Goal: Find specific page/section: Find specific page/section

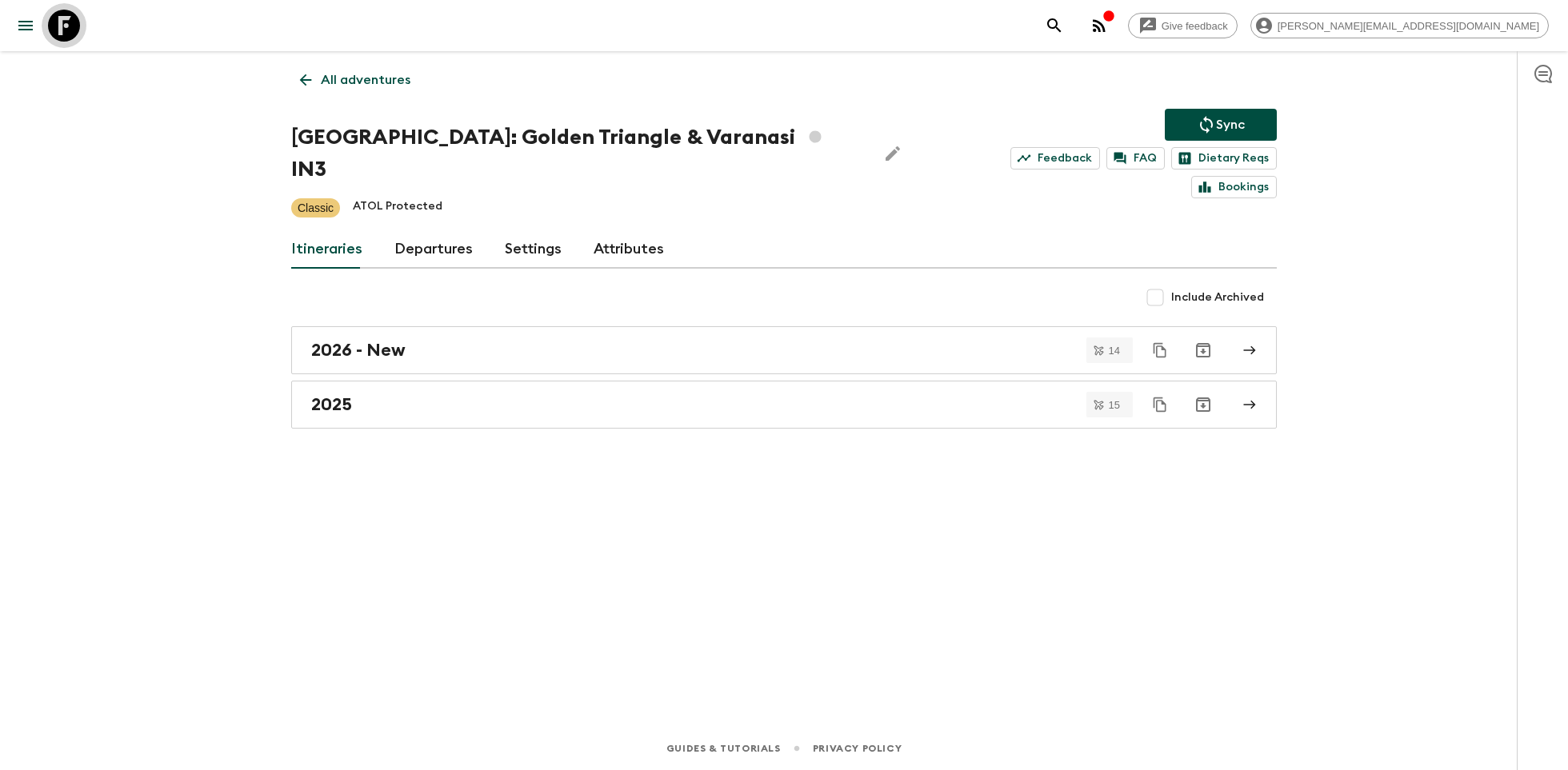
click at [70, 25] on icon at bounding box center [64, 25] width 32 height 32
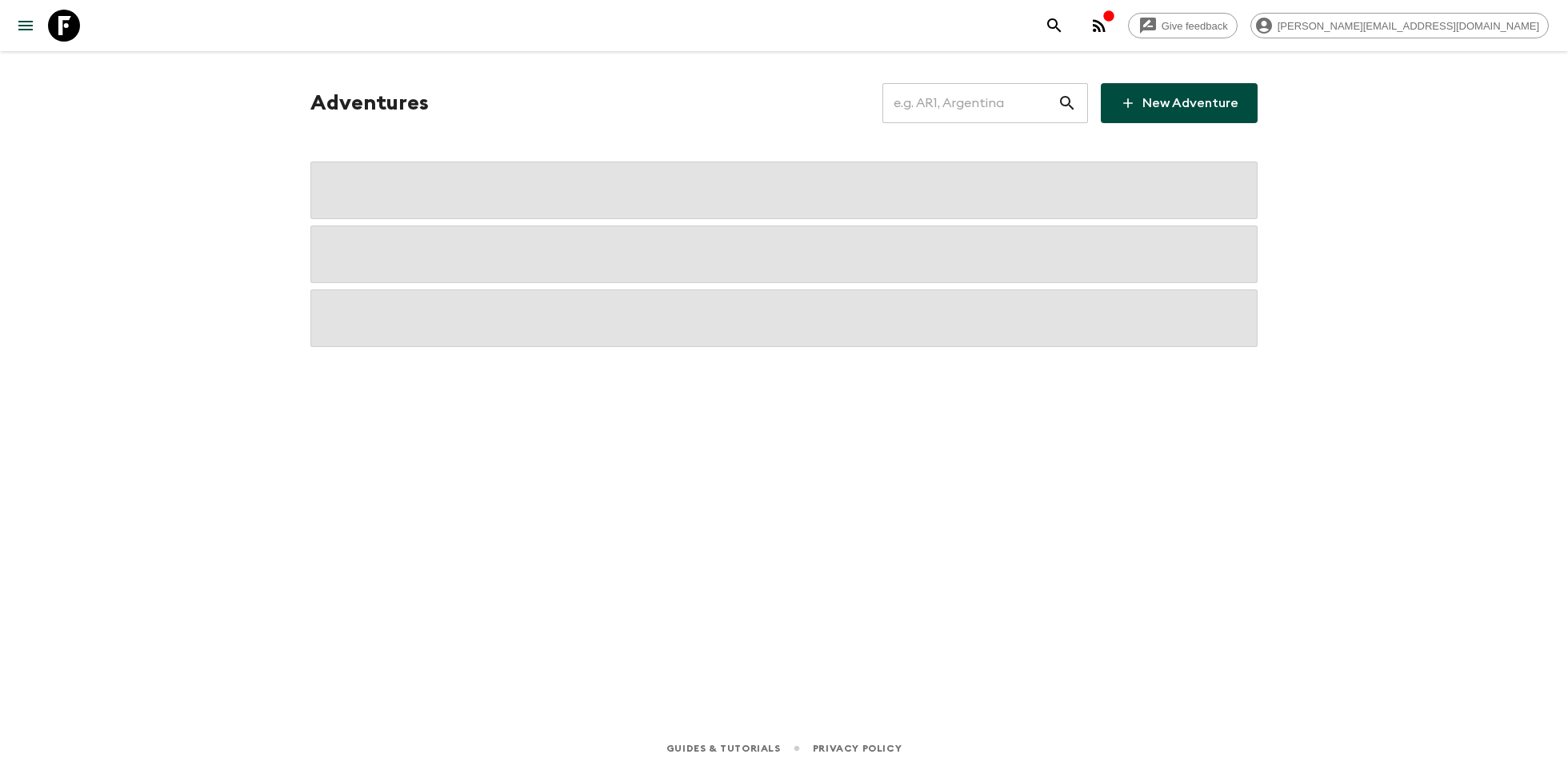
click at [983, 105] on input "text" at bounding box center [970, 103] width 176 height 45
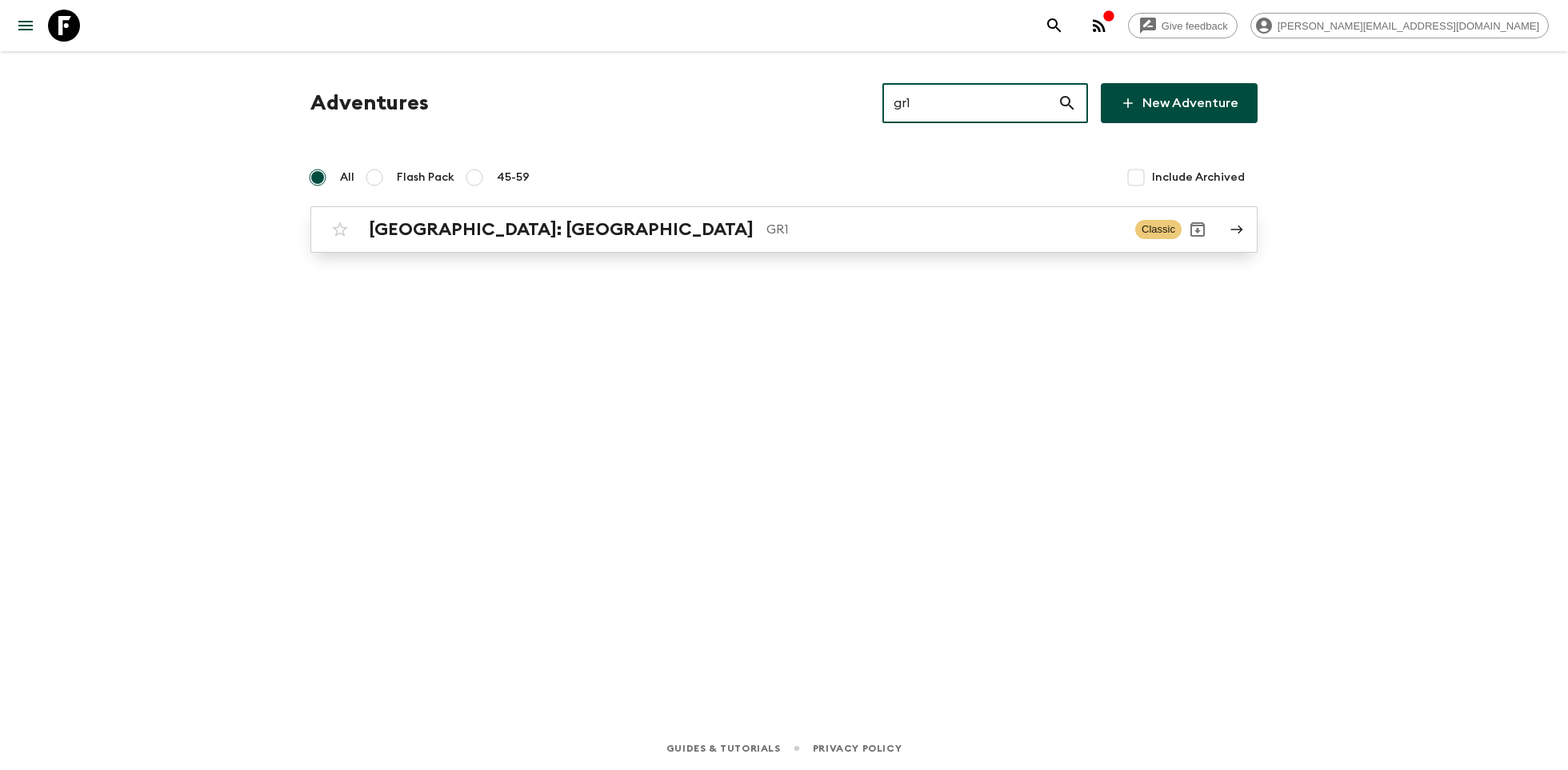
type input "gr1"
click at [608, 227] on h2 "[GEOGRAPHIC_DATA]: [GEOGRAPHIC_DATA]" at bounding box center [562, 229] width 385 height 21
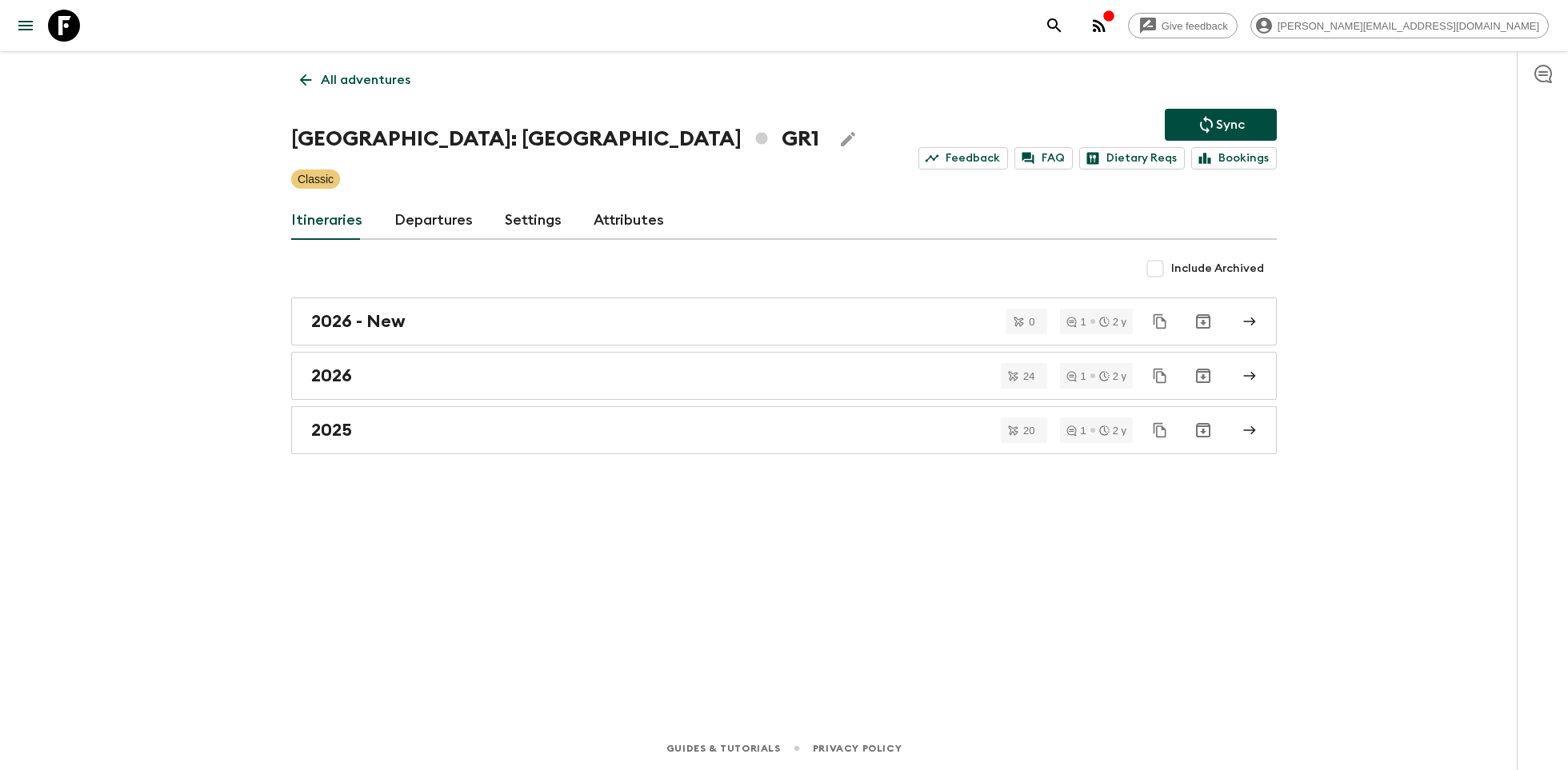
click at [365, 77] on p "All adventures" at bounding box center [366, 80] width 90 height 20
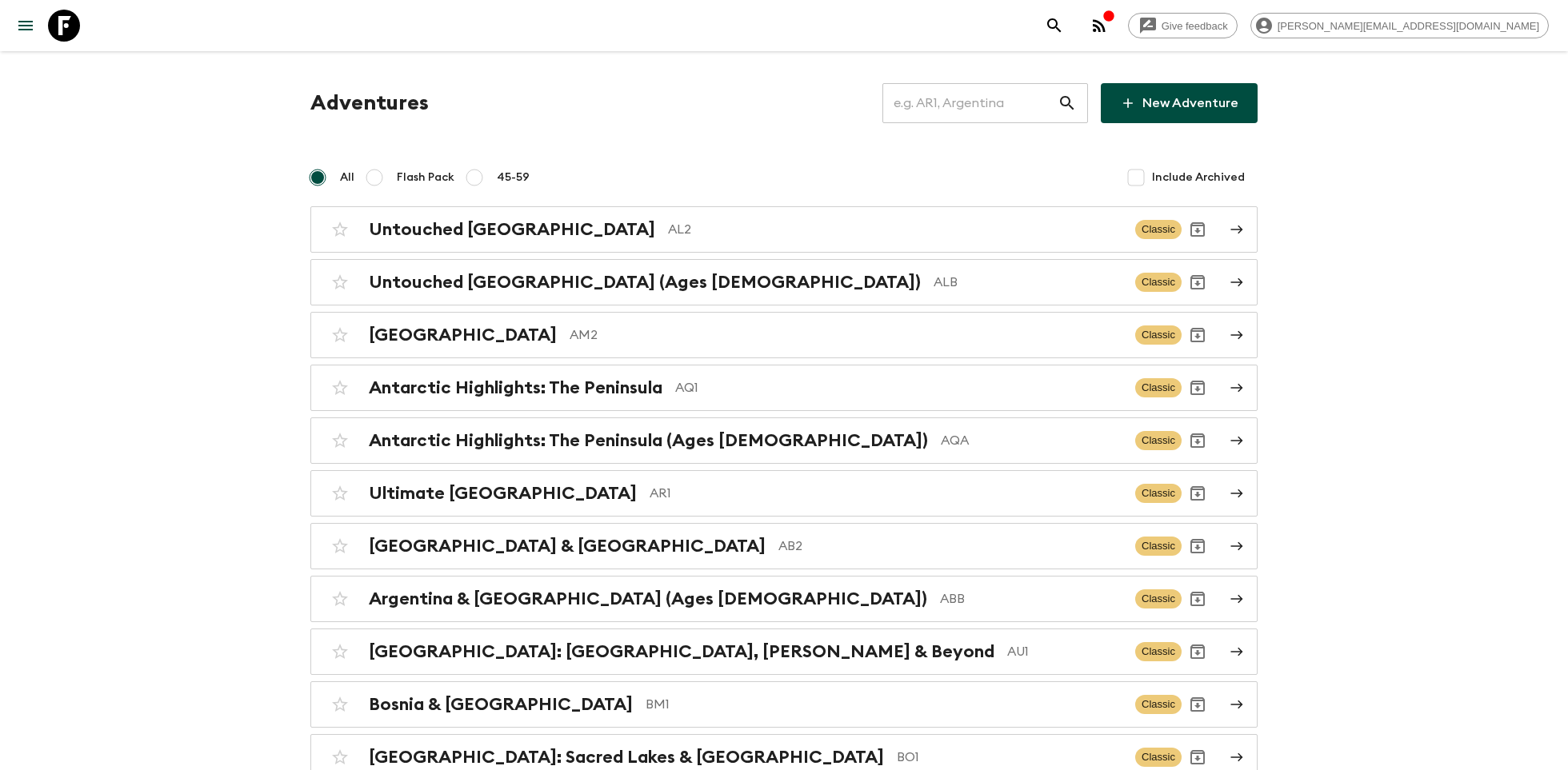
click at [983, 98] on input "text" at bounding box center [970, 103] width 176 height 45
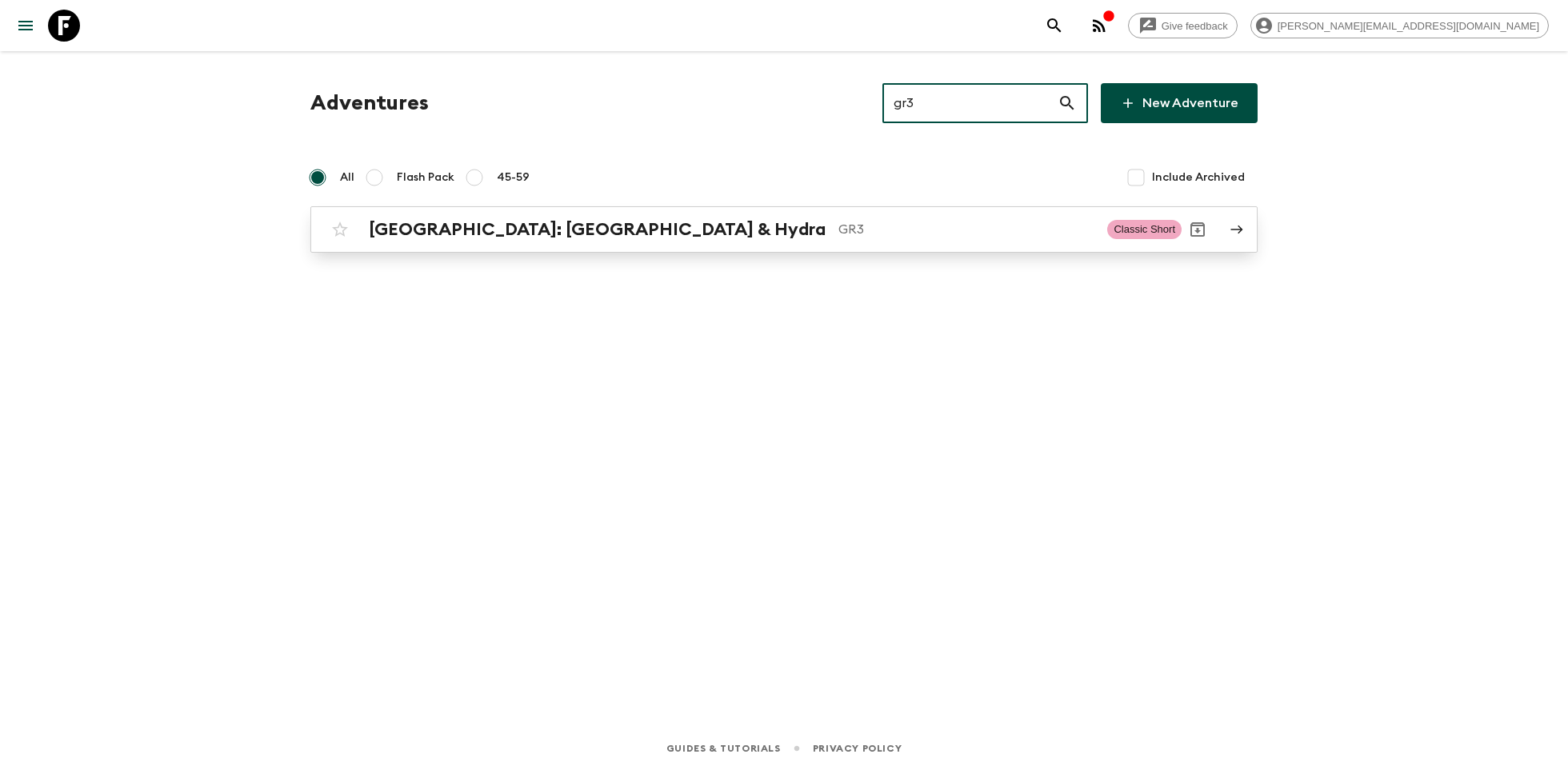
type input "gr3"
click at [838, 228] on p "GR3" at bounding box center [966, 229] width 256 height 20
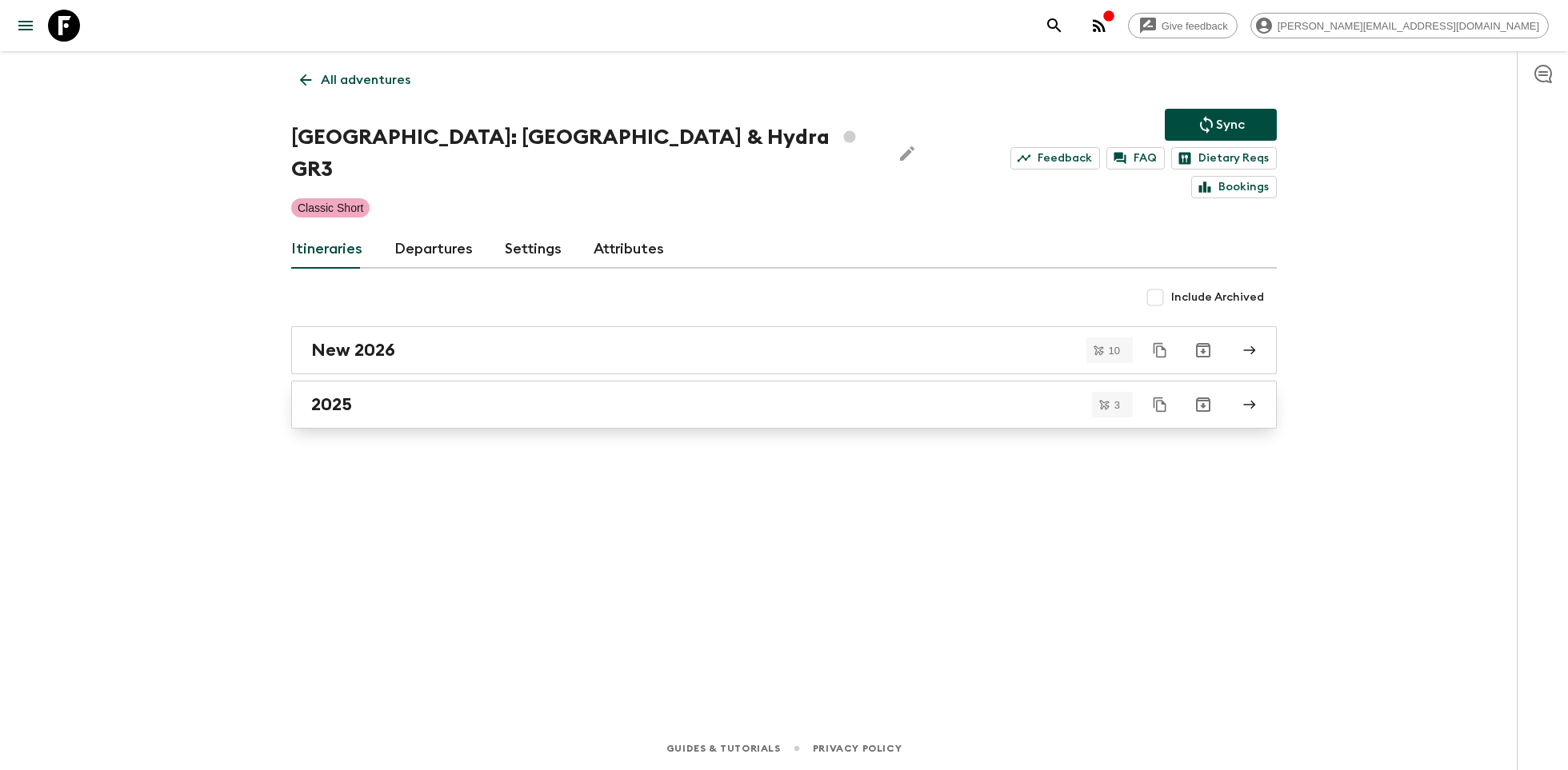
click at [383, 394] on div "2025" at bounding box center [769, 405] width 916 height 21
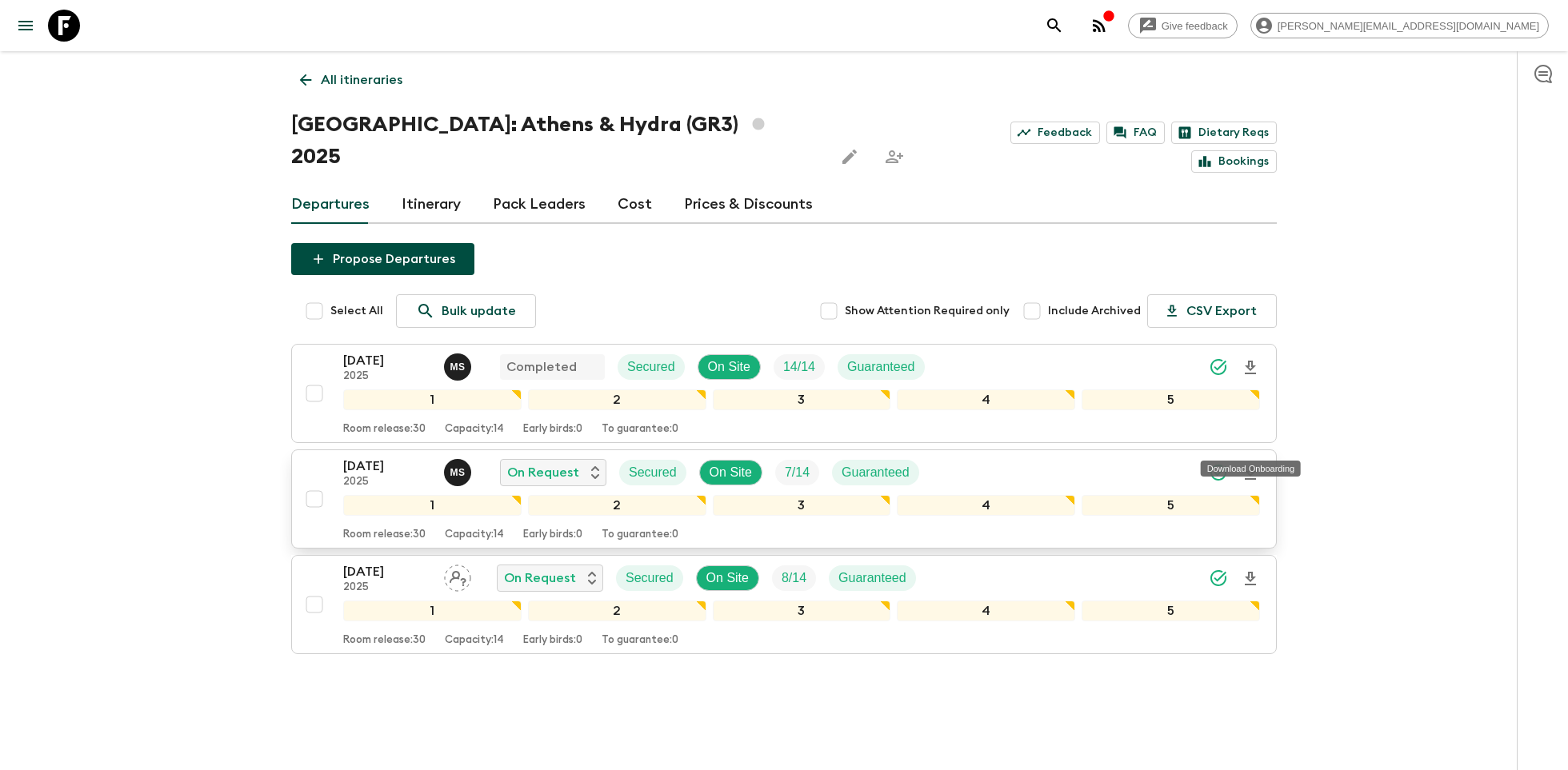
click at [1252, 466] on icon "Download Onboarding" at bounding box center [1250, 473] width 11 height 14
click at [308, 377] on input "checkbox" at bounding box center [315, 393] width 32 height 32
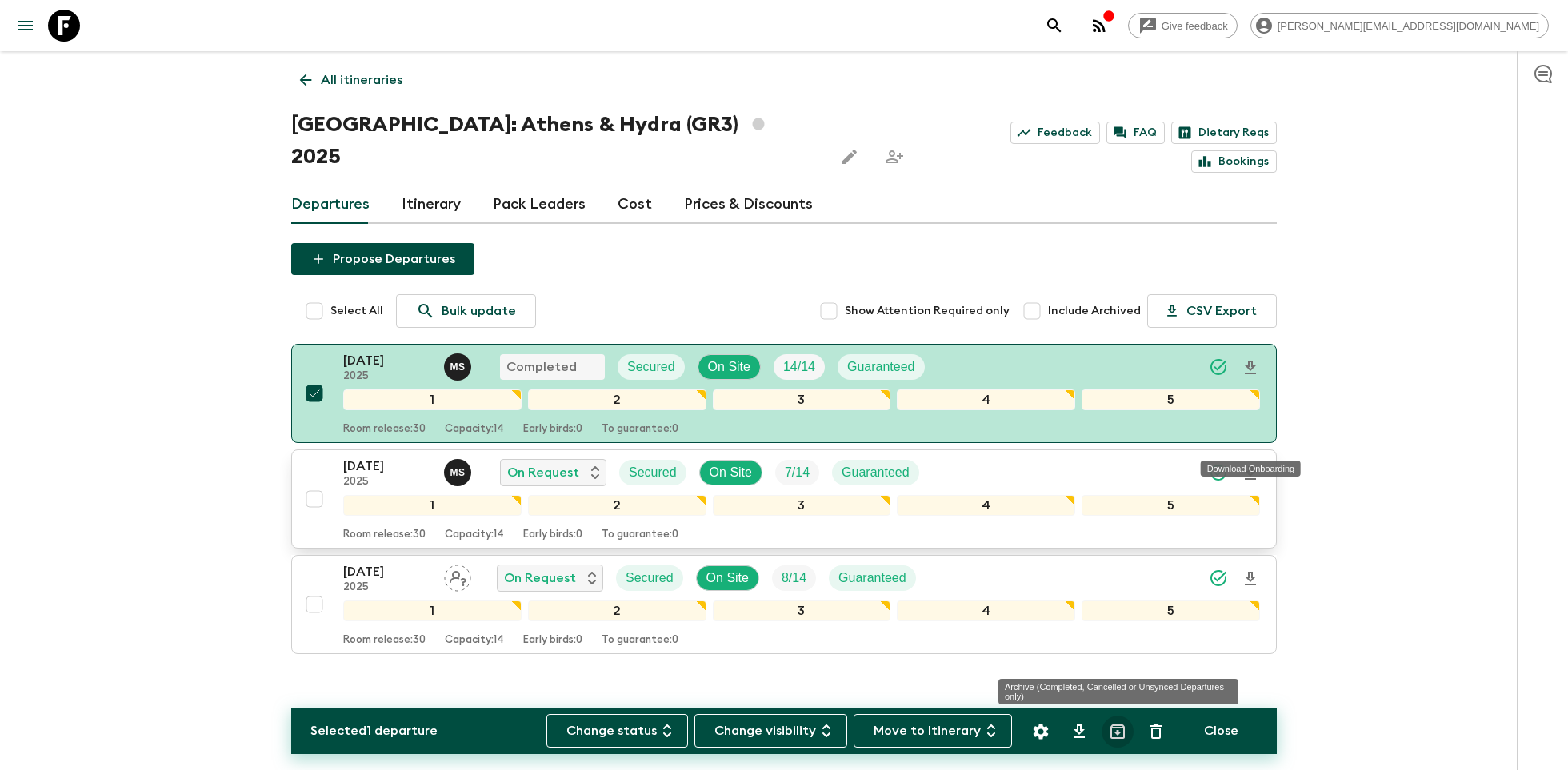
click at [1117, 734] on icon "Archive (Completed, Cancelled or Unsynced Departures only)" at bounding box center [1117, 731] width 14 height 14
checkbox input "false"
